Goal: Transaction & Acquisition: Purchase product/service

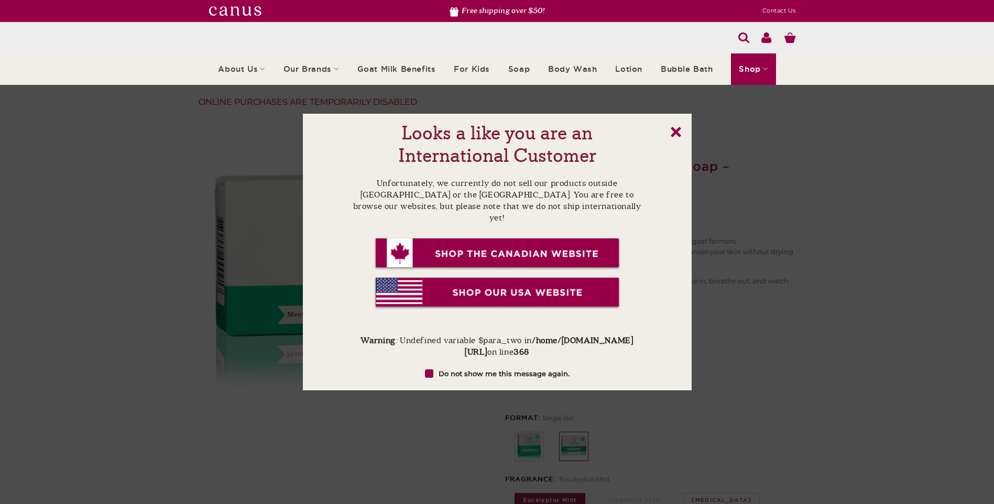
click at [678, 129] on link "x" at bounding box center [676, 132] width 10 height 10
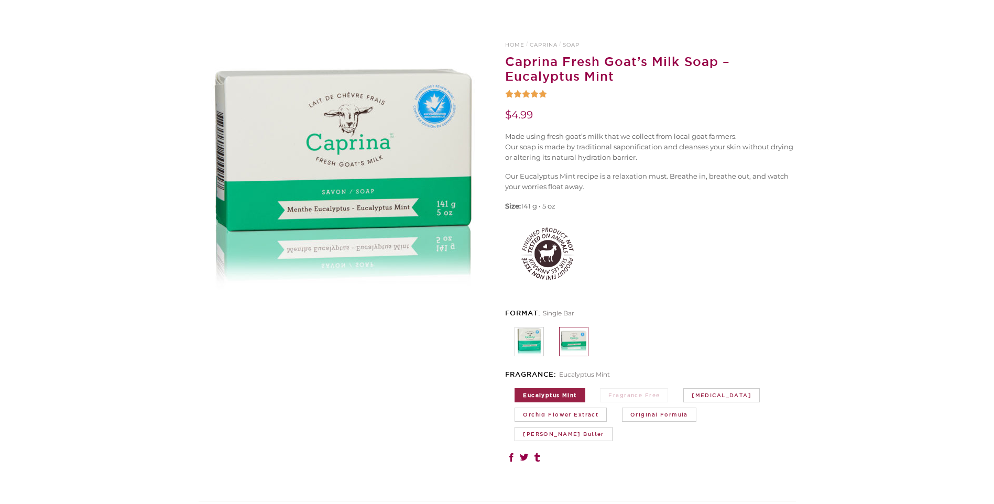
scroll to position [157, 0]
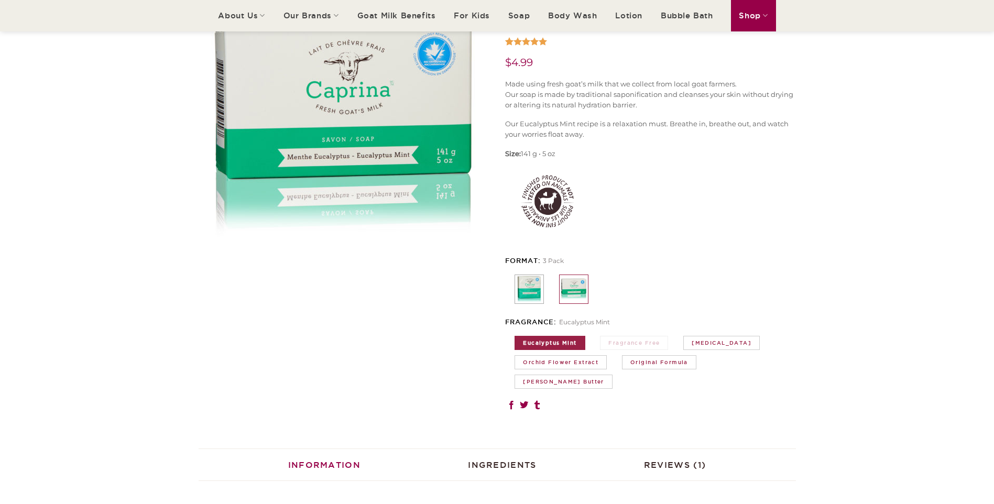
click at [528, 286] on img at bounding box center [529, 289] width 28 height 28
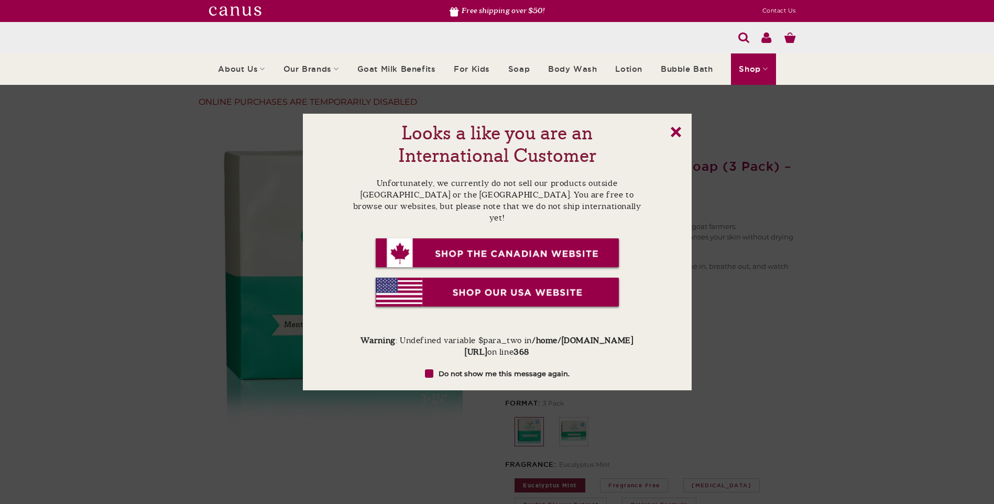
click at [672, 132] on link "x" at bounding box center [676, 132] width 10 height 10
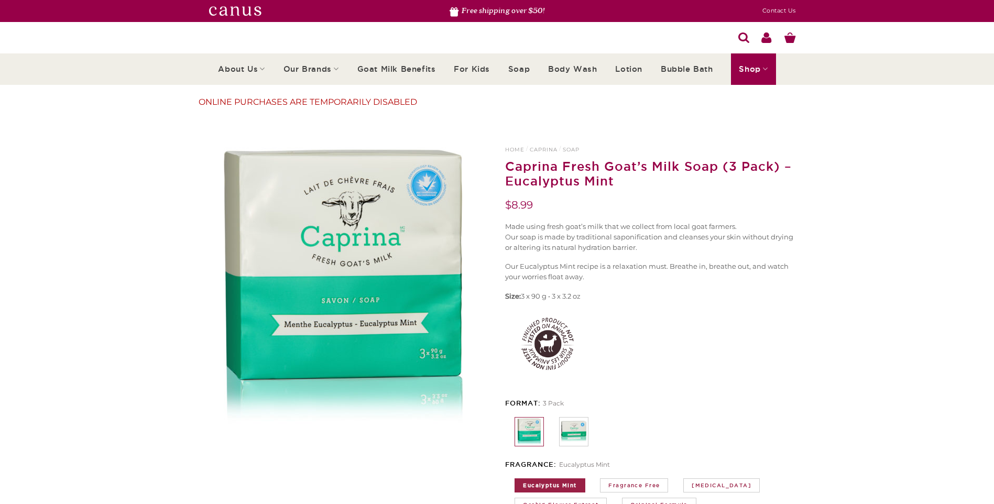
scroll to position [105, 0]
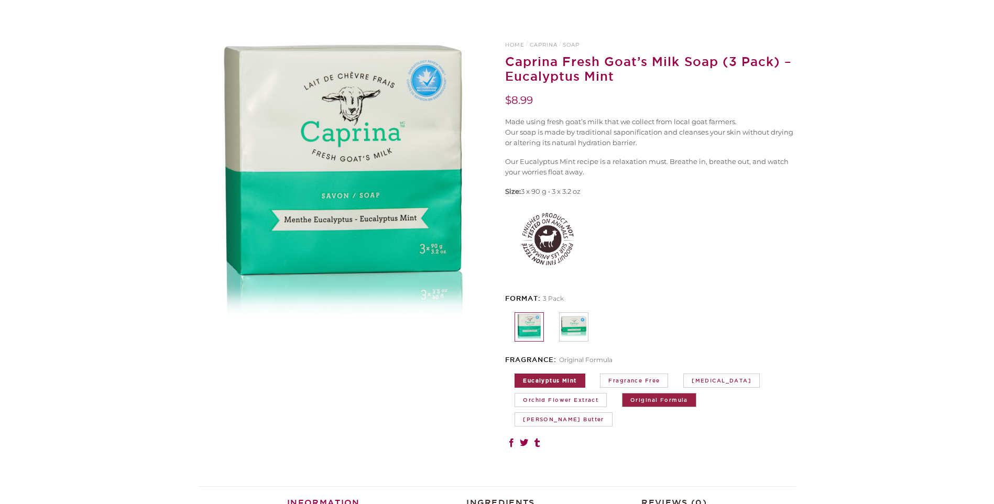
click at [677, 401] on link "Original Formula" at bounding box center [659, 400] width 74 height 14
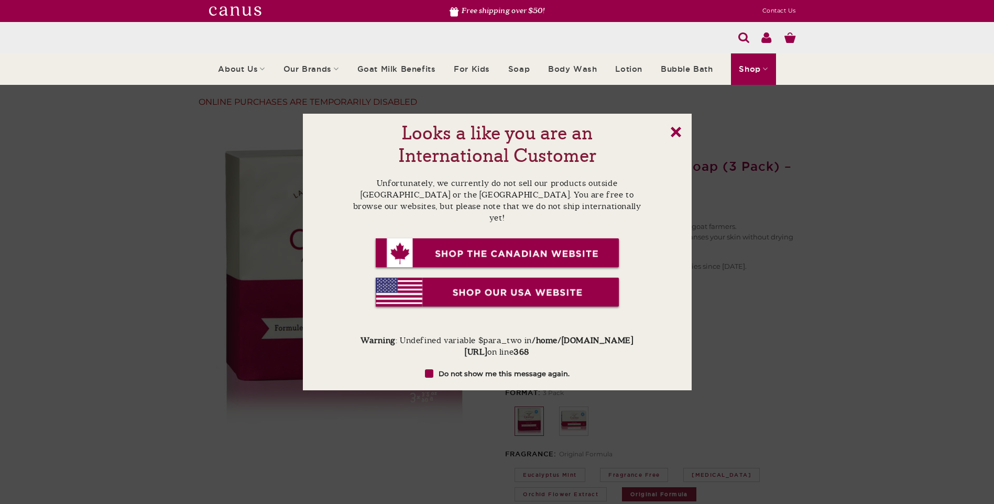
click at [674, 133] on link "x" at bounding box center [676, 132] width 10 height 10
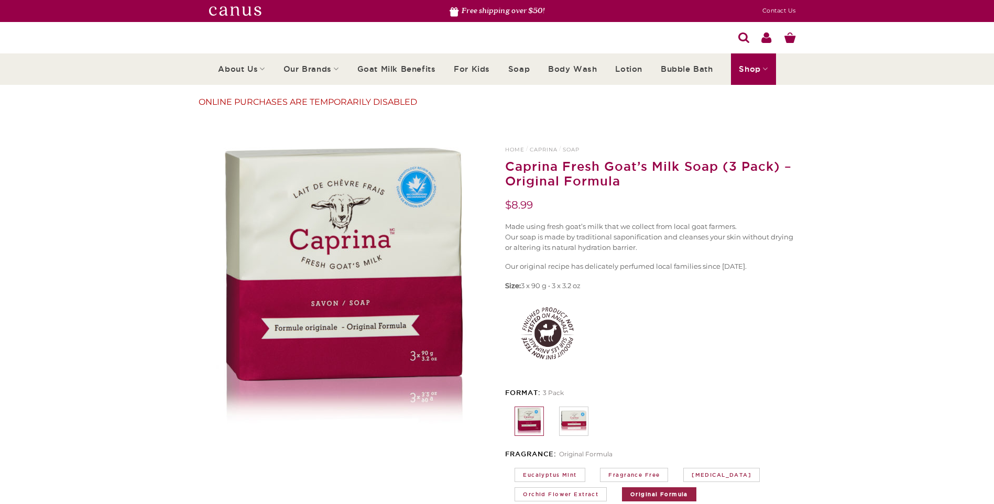
scroll to position [52, 0]
